Goal: Information Seeking & Learning: Learn about a topic

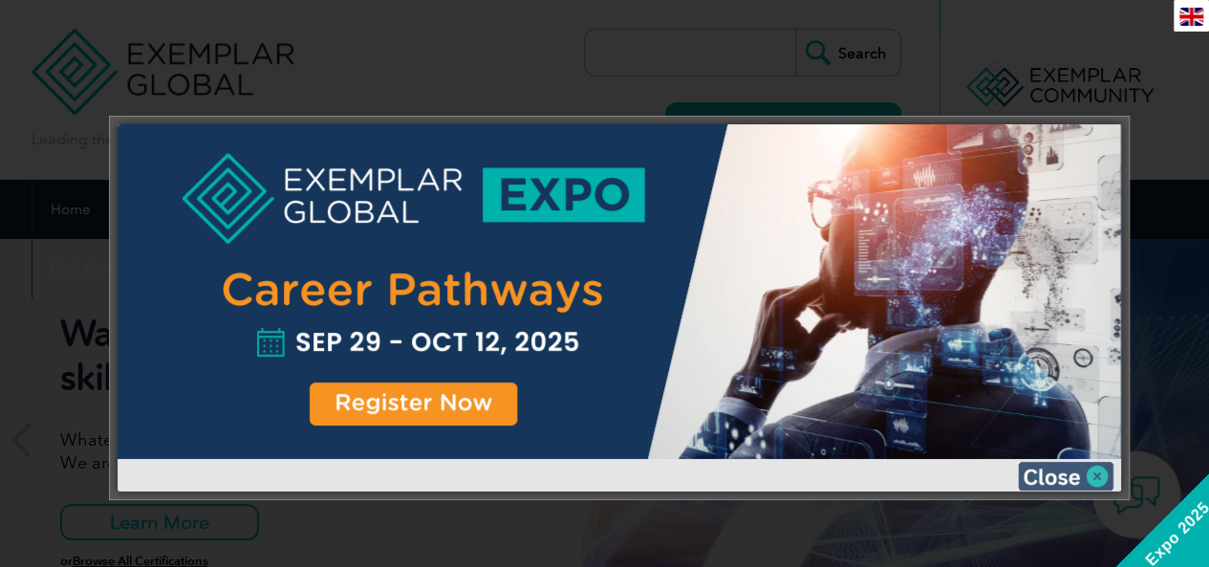
click at [1099, 469] on img at bounding box center [1066, 476] width 96 height 29
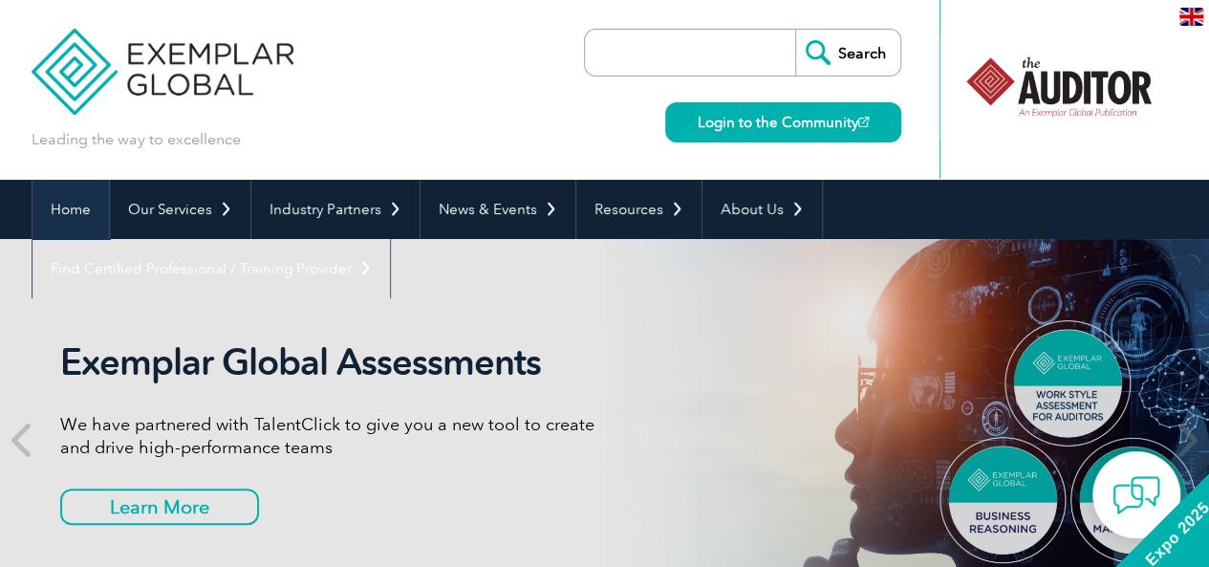
click at [77, 202] on link "Home" at bounding box center [70, 209] width 76 height 59
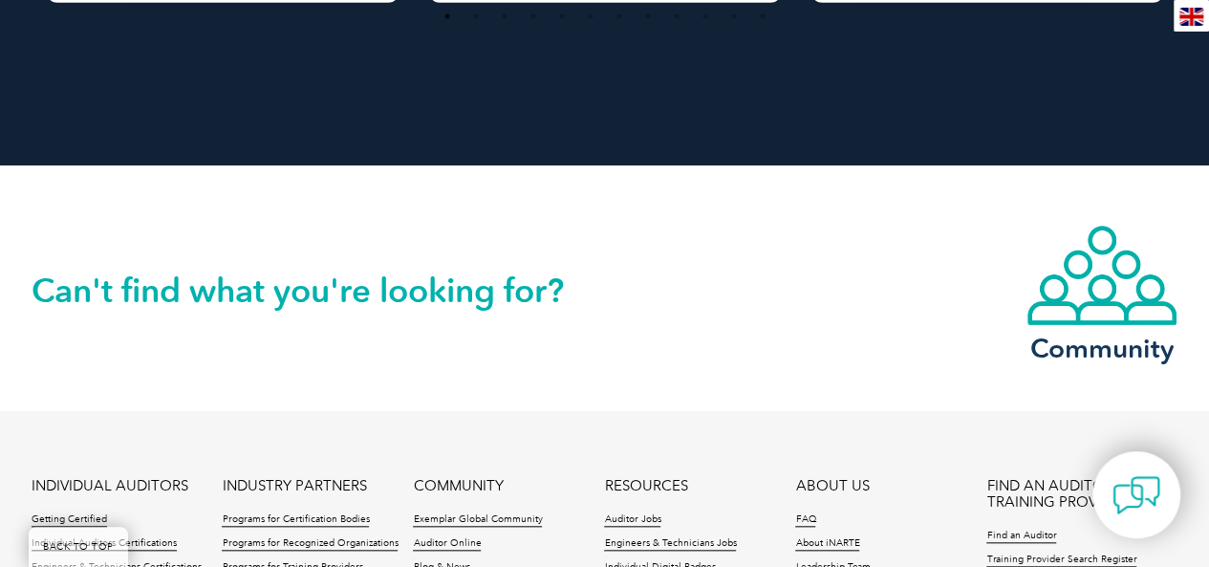
scroll to position [4665, 0]
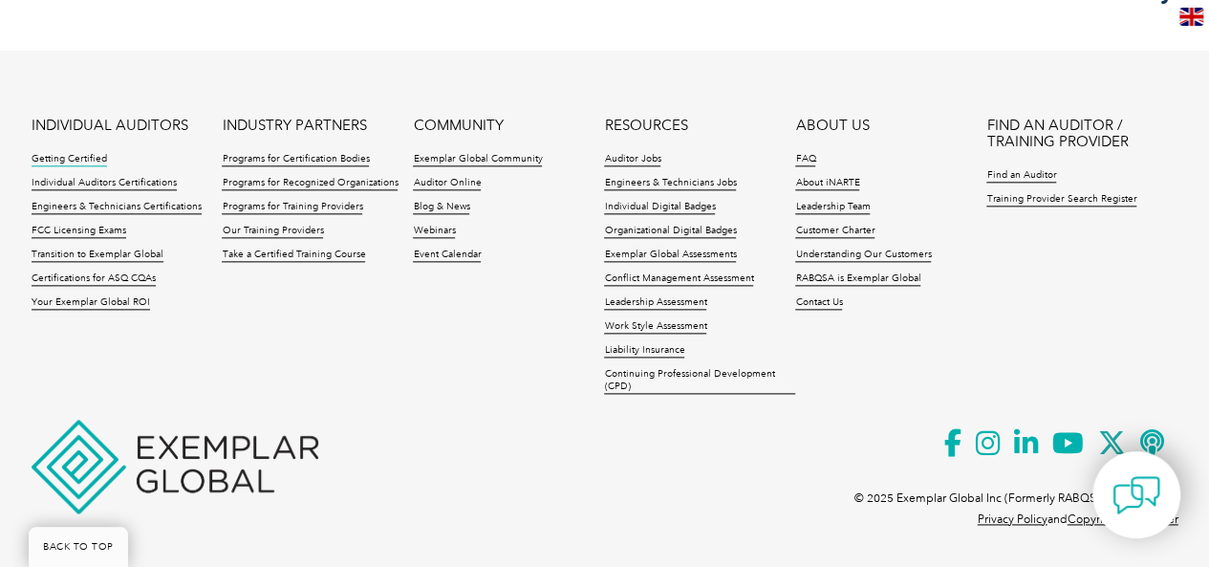
click at [74, 160] on link "Getting Certified" at bounding box center [69, 159] width 75 height 13
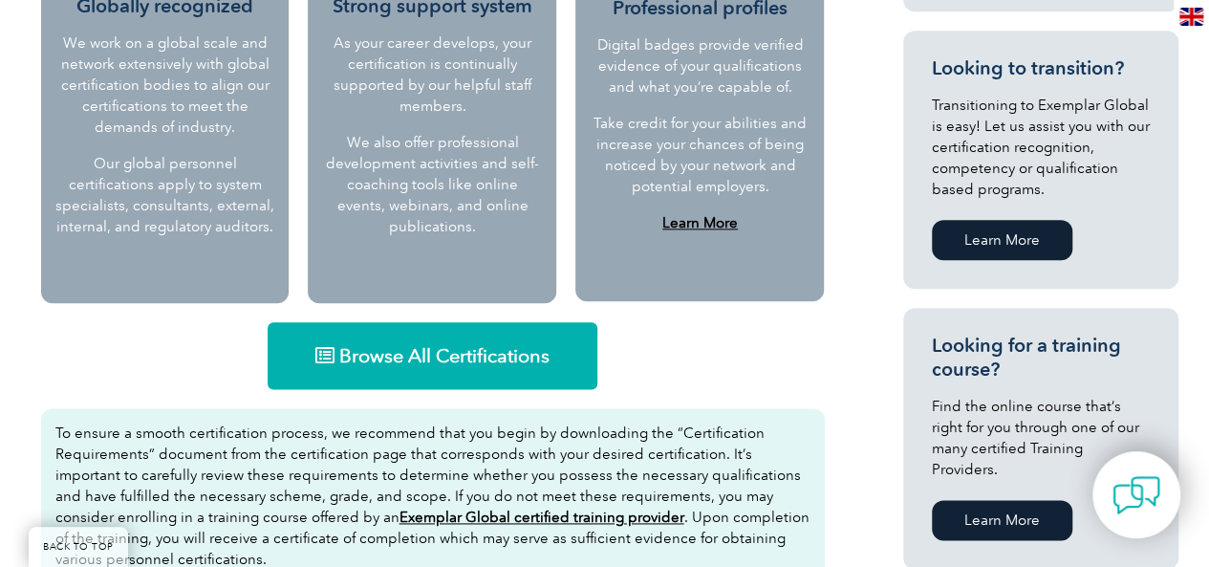
scroll to position [1017, 0]
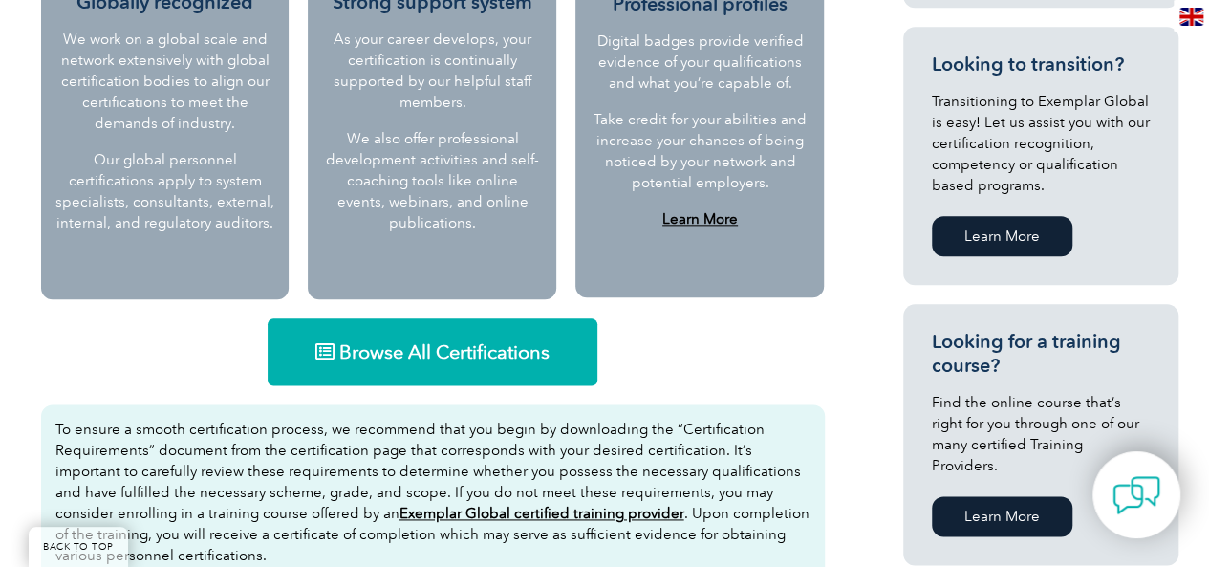
click at [406, 326] on link "Browse All Certifications" at bounding box center [433, 351] width 330 height 67
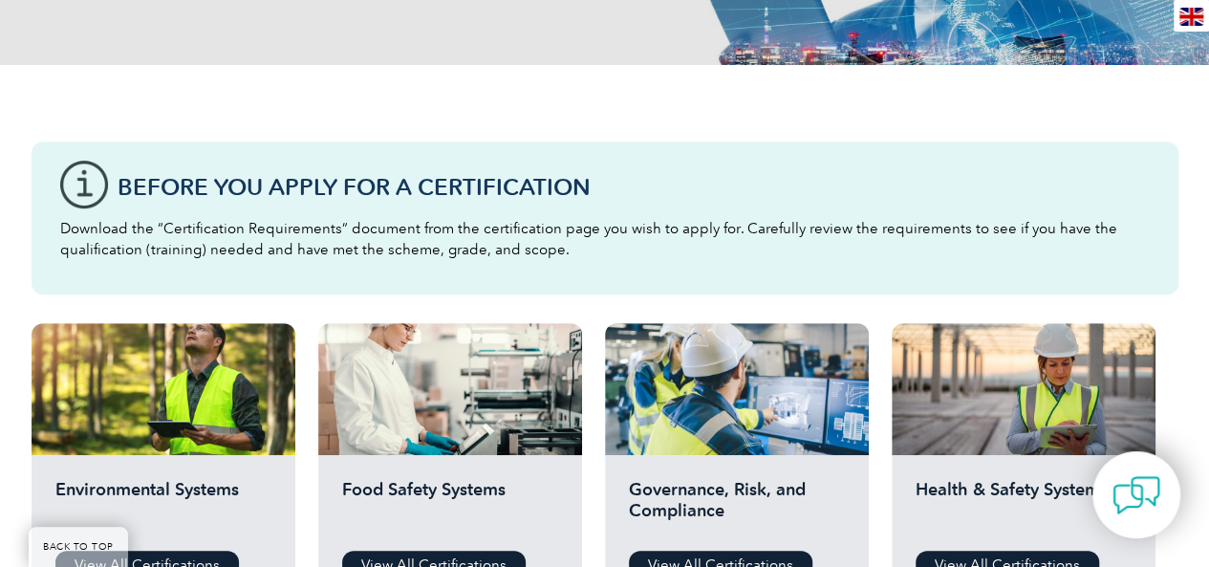
drag, startPoint x: 1222, startPoint y: 32, endPoint x: 1222, endPoint y: 114, distance: 81.2
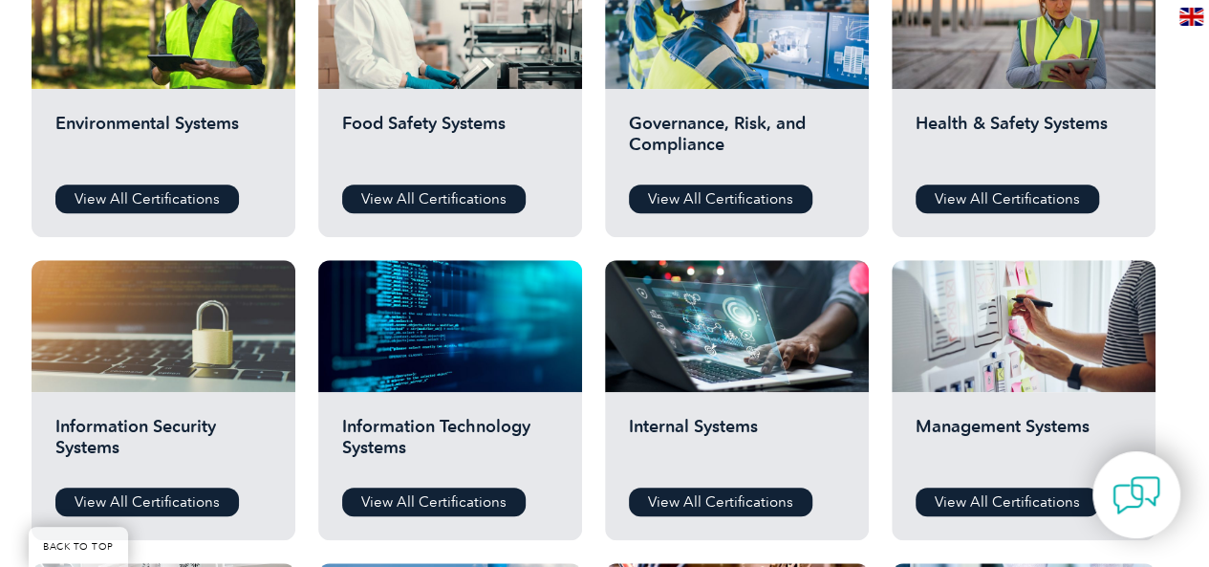
scroll to position [794, 0]
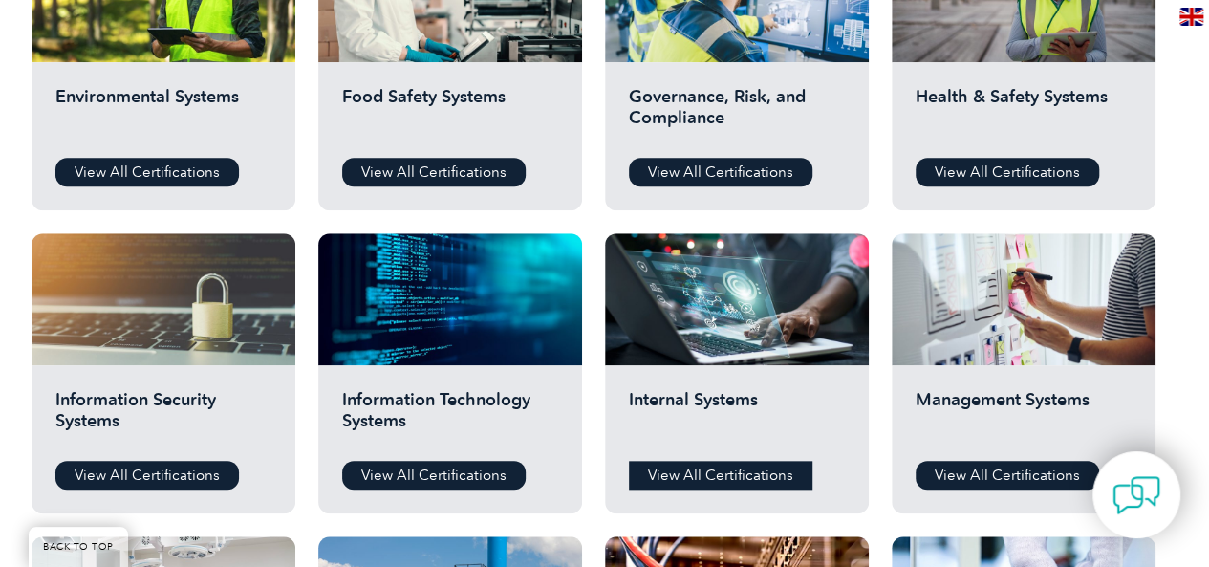
click at [753, 481] on link "View All Certifications" at bounding box center [720, 475] width 183 height 29
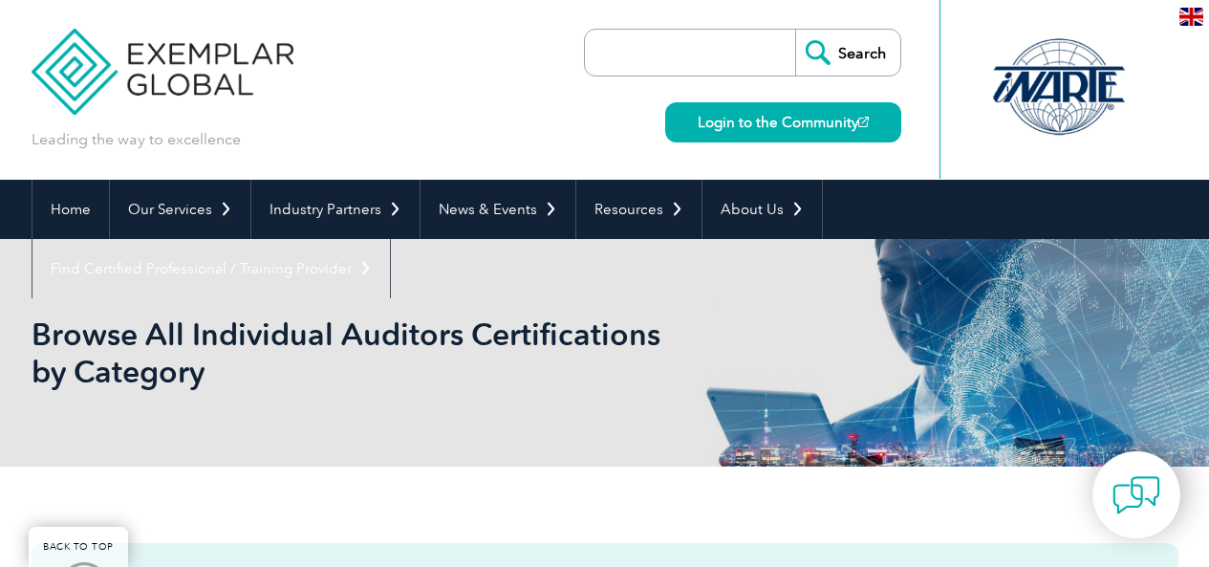
scroll to position [794, 0]
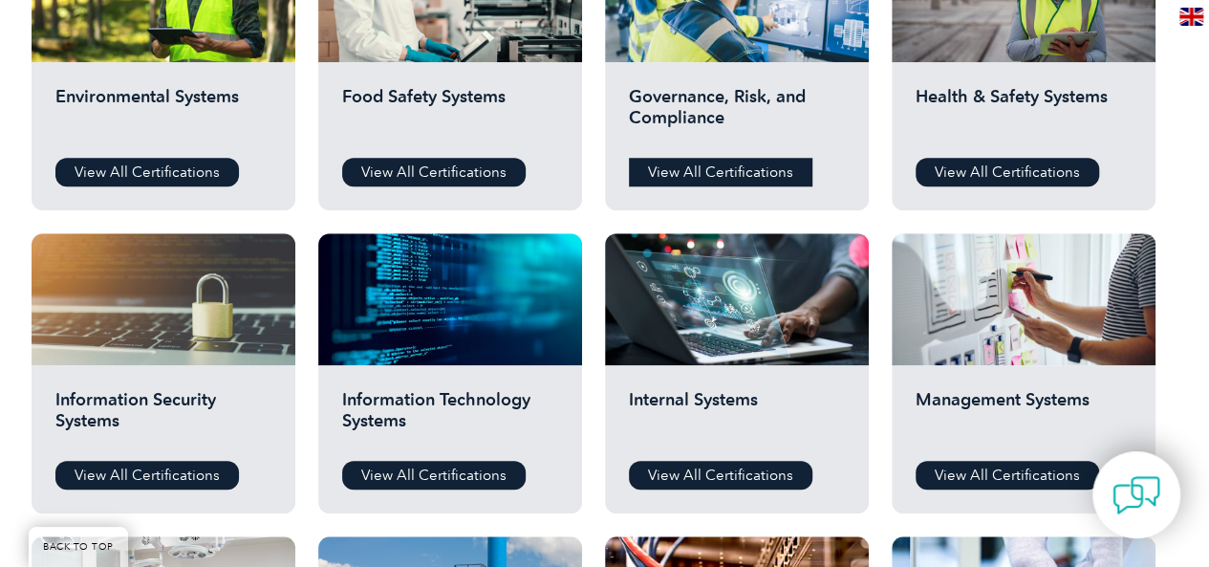
click at [738, 165] on link "View All Certifications" at bounding box center [720, 172] width 183 height 29
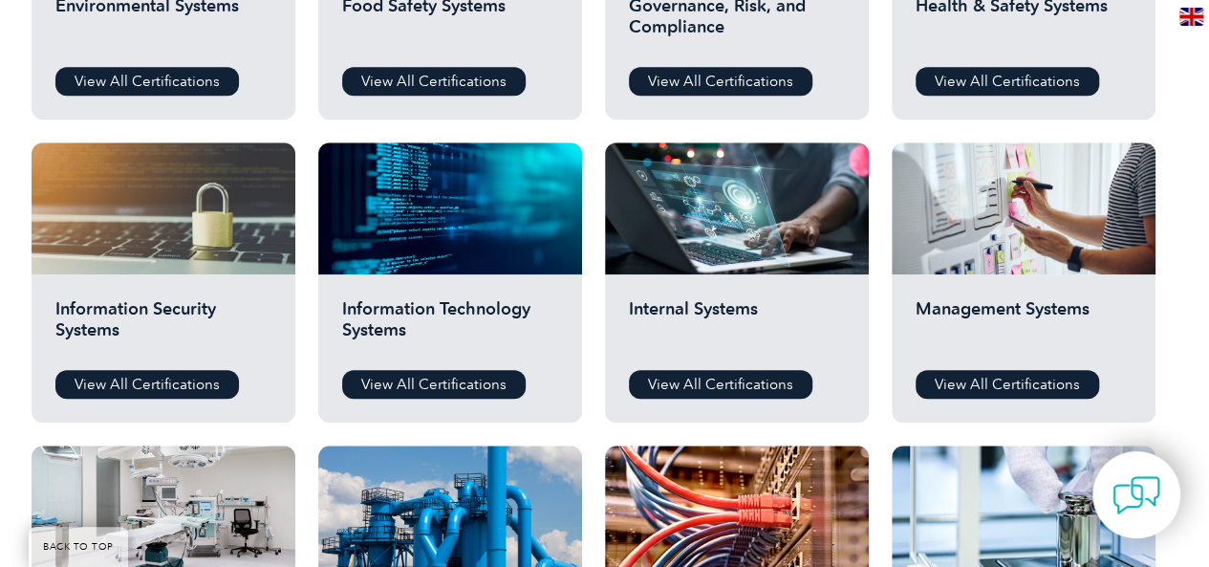
scroll to position [898, 0]
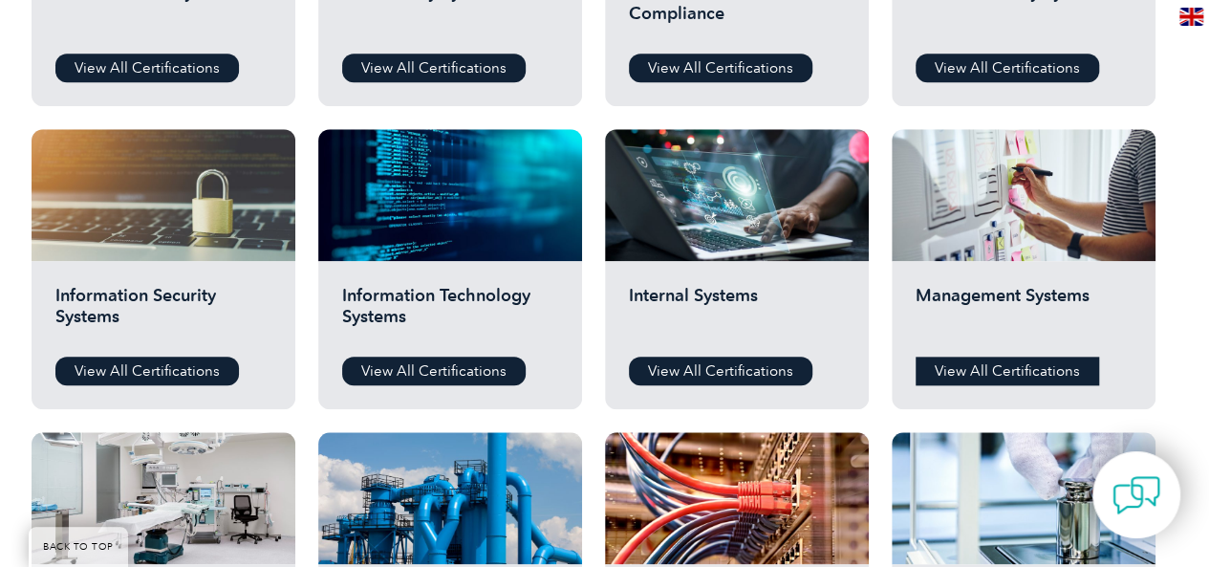
click at [1028, 365] on link "View All Certifications" at bounding box center [1007, 370] width 183 height 29
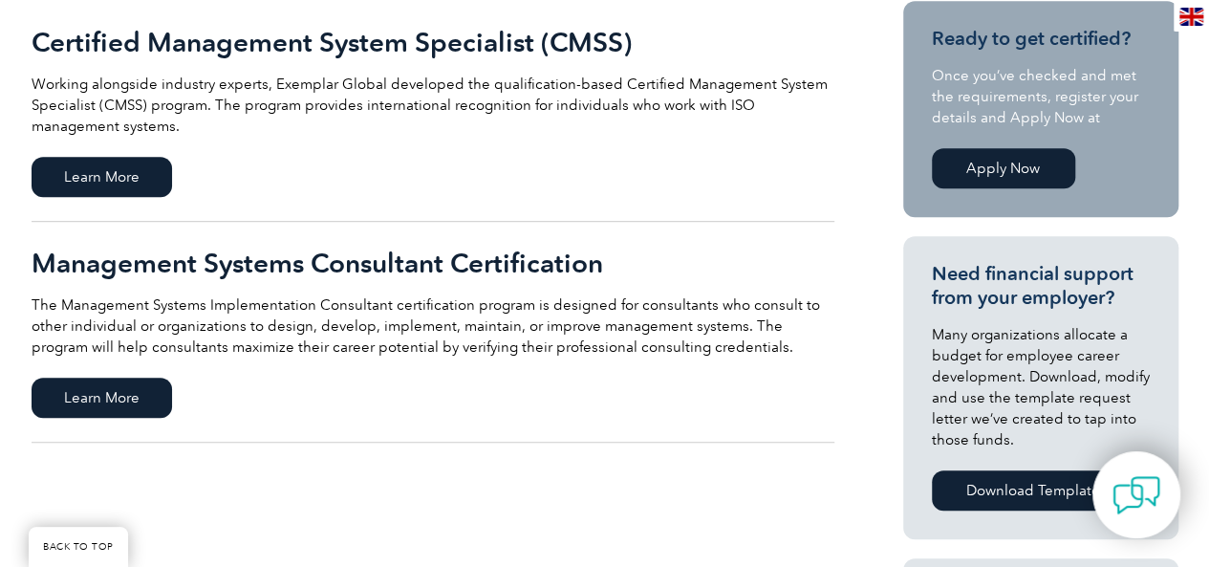
scroll to position [537, 0]
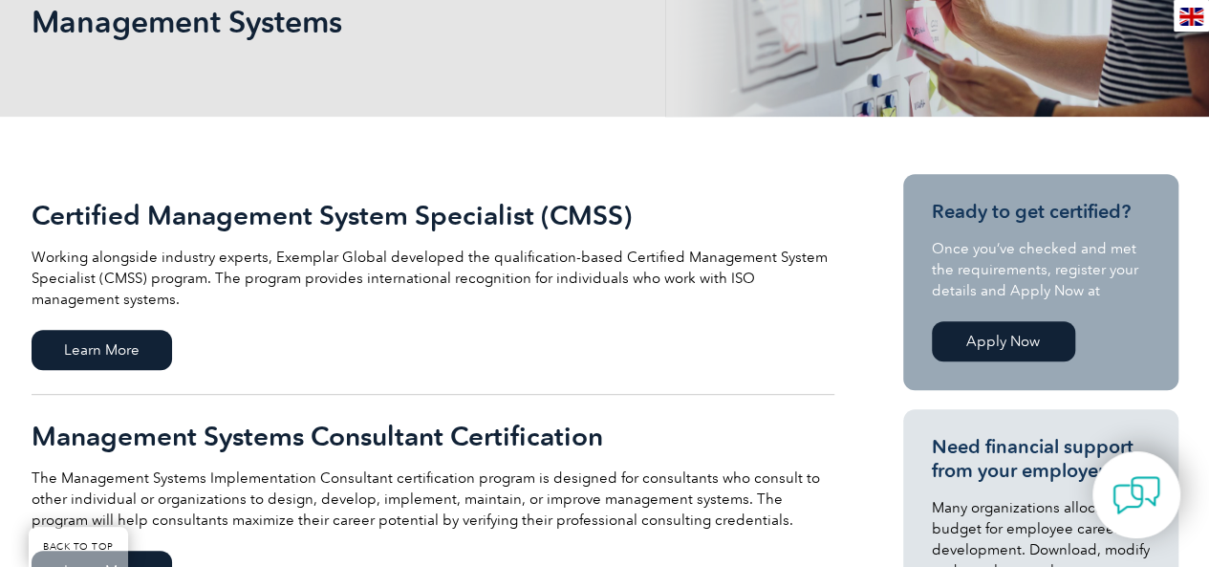
drag, startPoint x: 1222, startPoint y: 81, endPoint x: 1194, endPoint y: 90, distance: 29.9
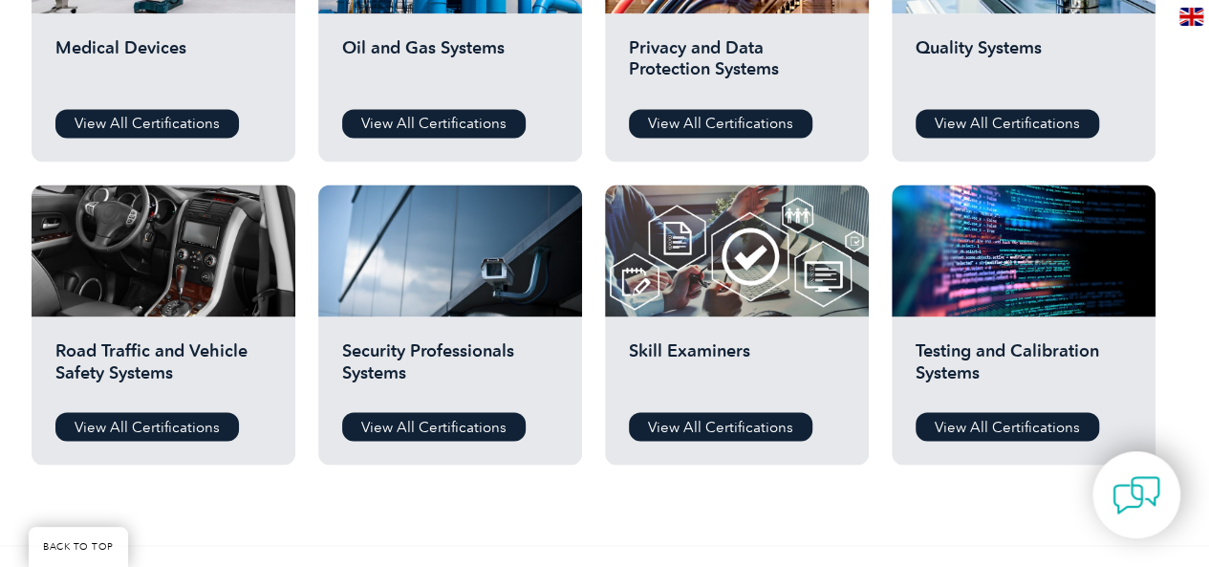
scroll to position [1462, 0]
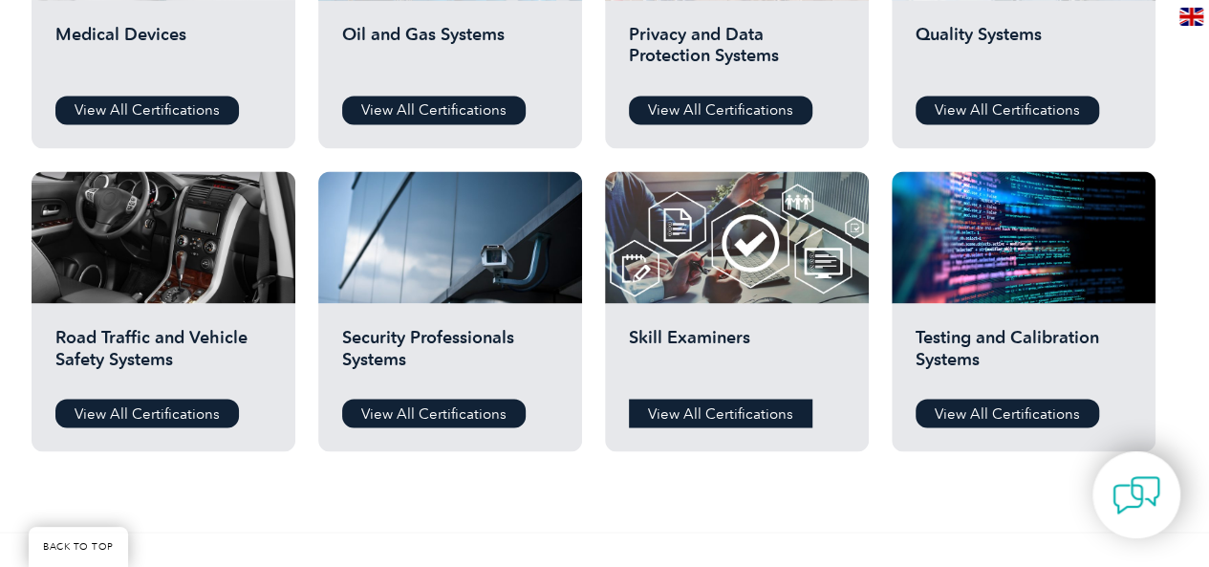
click at [659, 410] on link "View All Certifications" at bounding box center [720, 413] width 183 height 29
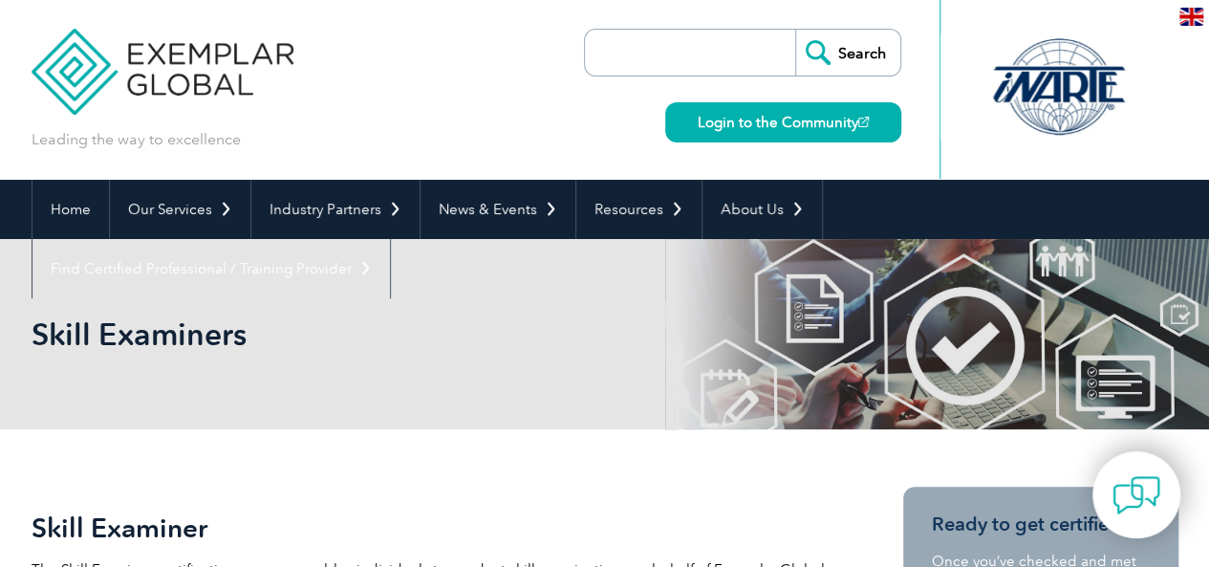
drag, startPoint x: 1222, startPoint y: 100, endPoint x: 1220, endPoint y: 52, distance: 48.8
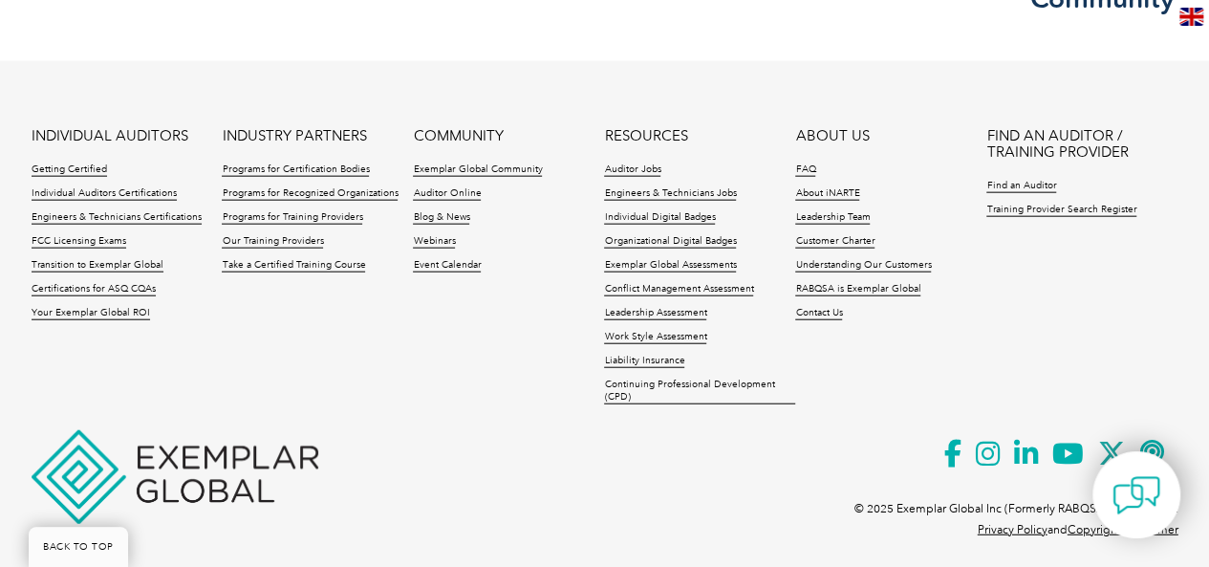
scroll to position [2189, 0]
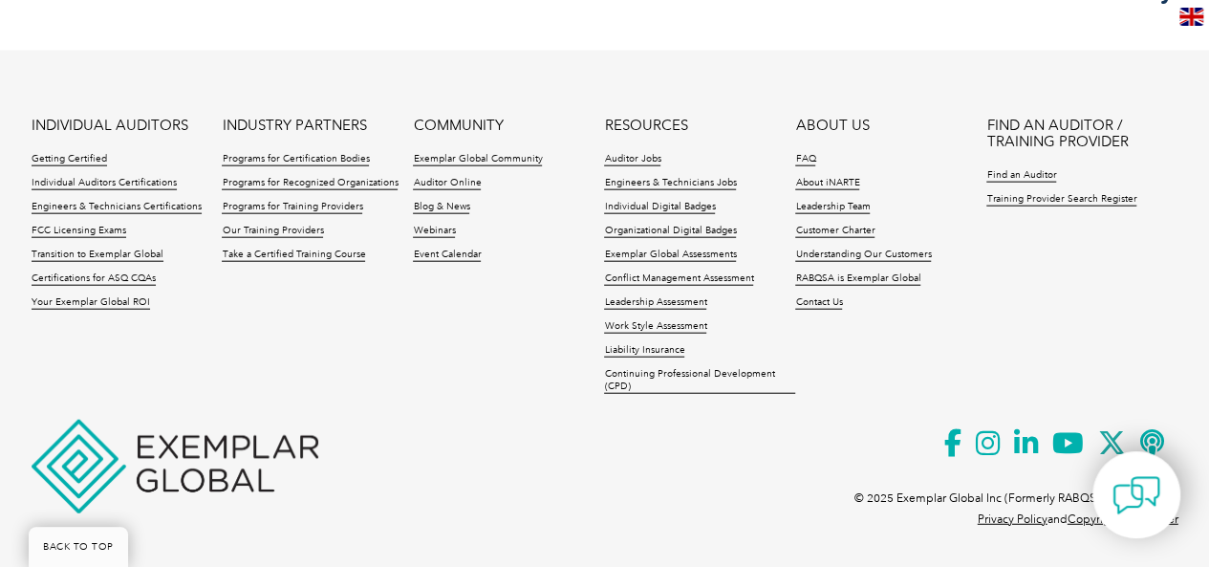
click at [798, 52] on footer "INDIVIDUAL AUDITORS Getting Certified Individual Auditors Certifications Engine…" at bounding box center [604, 305] width 1209 height 508
